Goal: Task Accomplishment & Management: Manage account settings

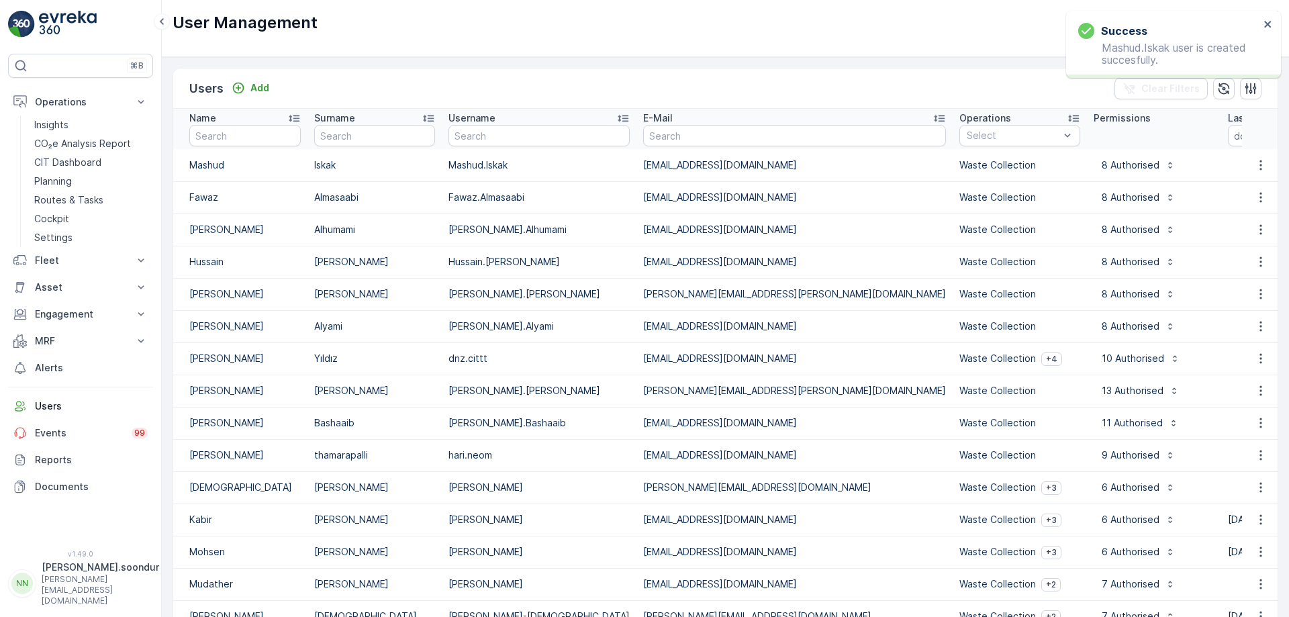
click at [1253, 20] on div "Success [PERSON_NAME].Iskak user is created succesfully." at bounding box center [1168, 44] width 189 height 51
click at [1268, 25] on icon "close" at bounding box center [1267, 24] width 7 height 7
click at [79, 574] on p "nitish.soondur" at bounding box center [100, 566] width 117 height 13
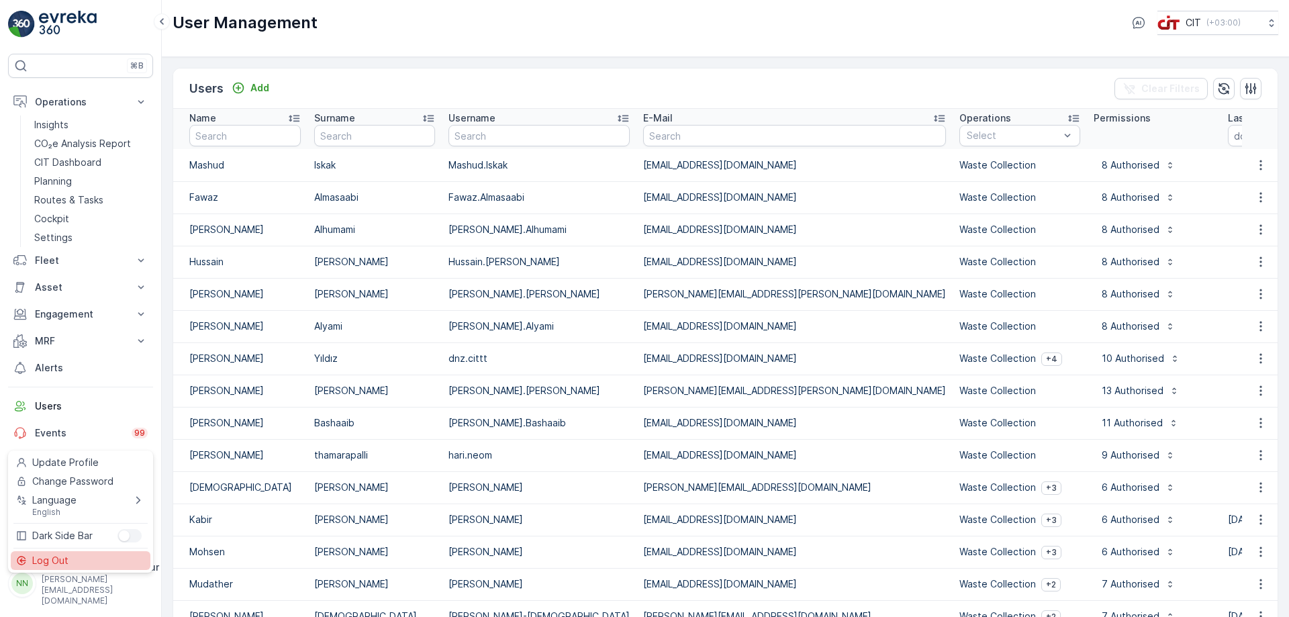
click at [64, 562] on span "Log Out" at bounding box center [50, 560] width 36 height 13
